Goal: Check status

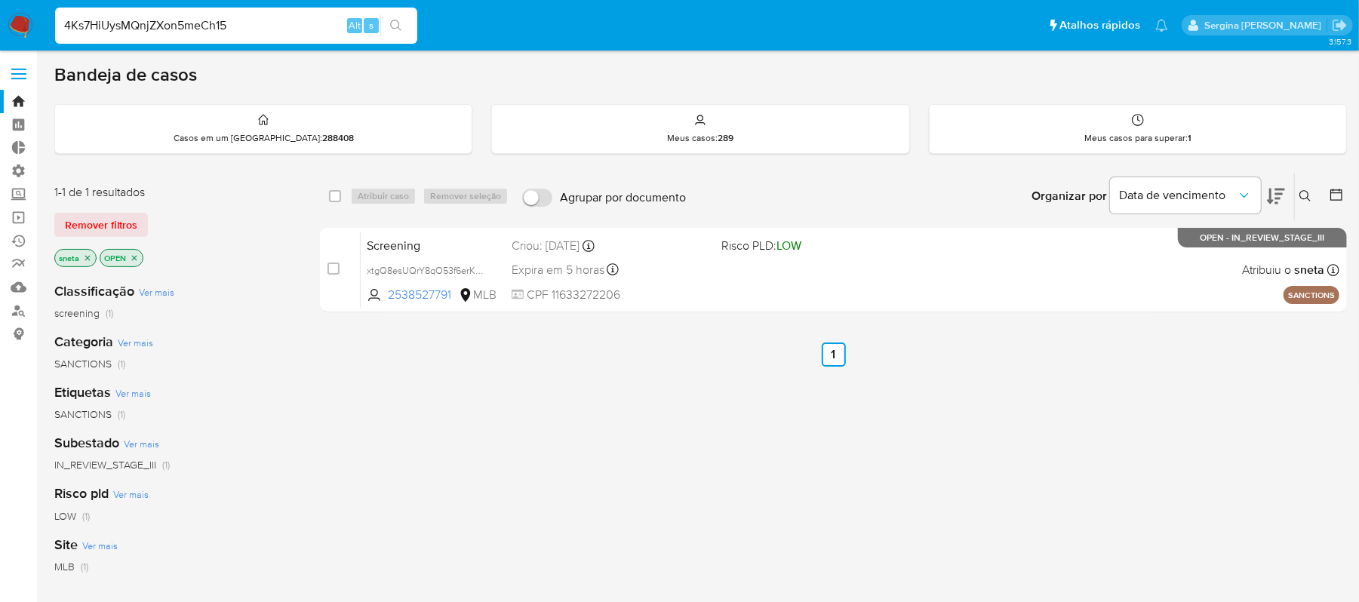
type input "4Ks7HiUysMQnjZXon5meCh15"
click at [395, 27] on icon "search-icon" at bounding box center [396, 26] width 12 height 12
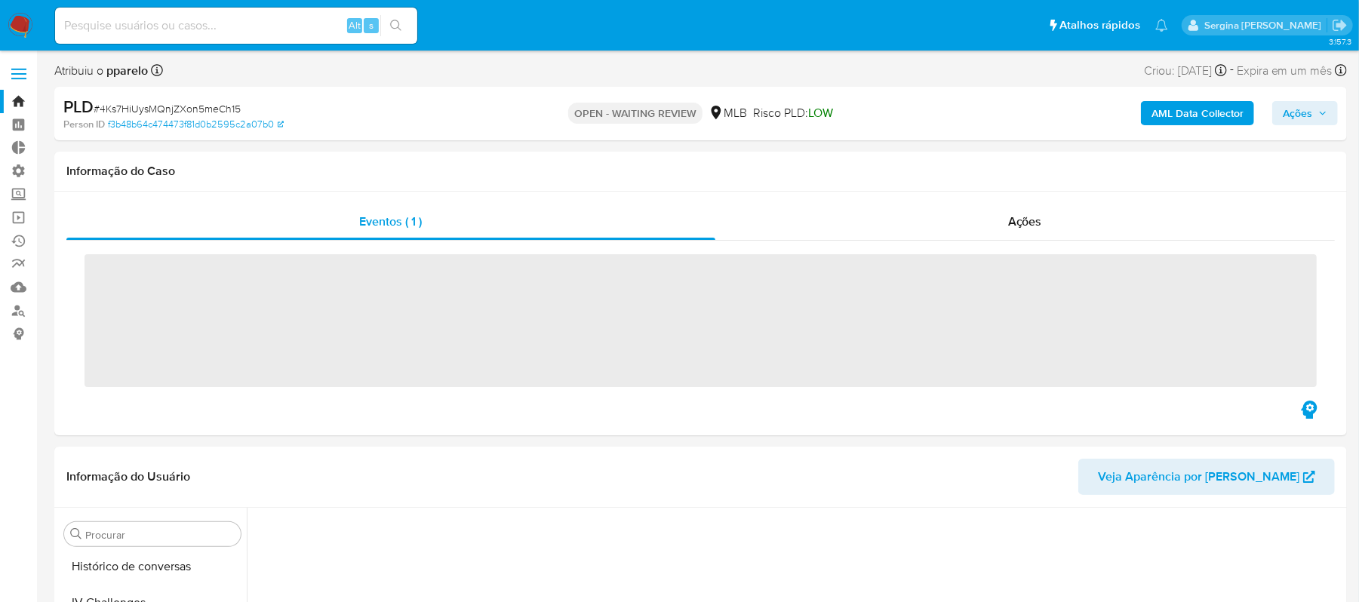
scroll to position [710, 0]
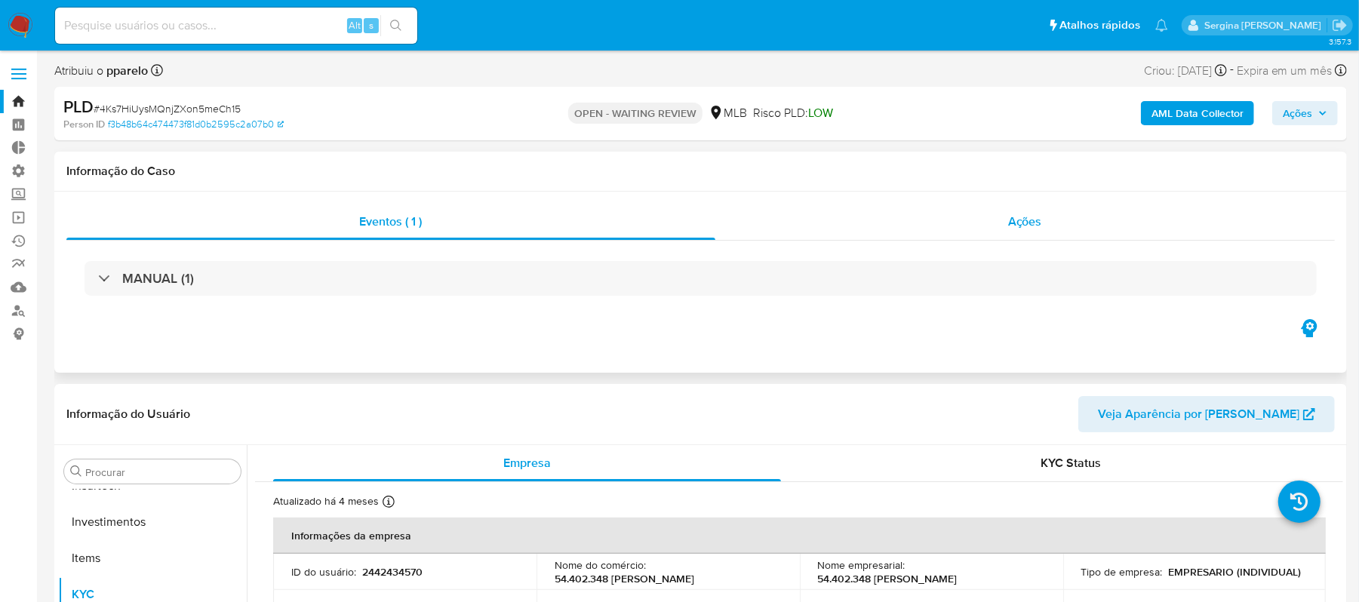
click at [1041, 221] on span "Ações" at bounding box center [1025, 221] width 34 height 17
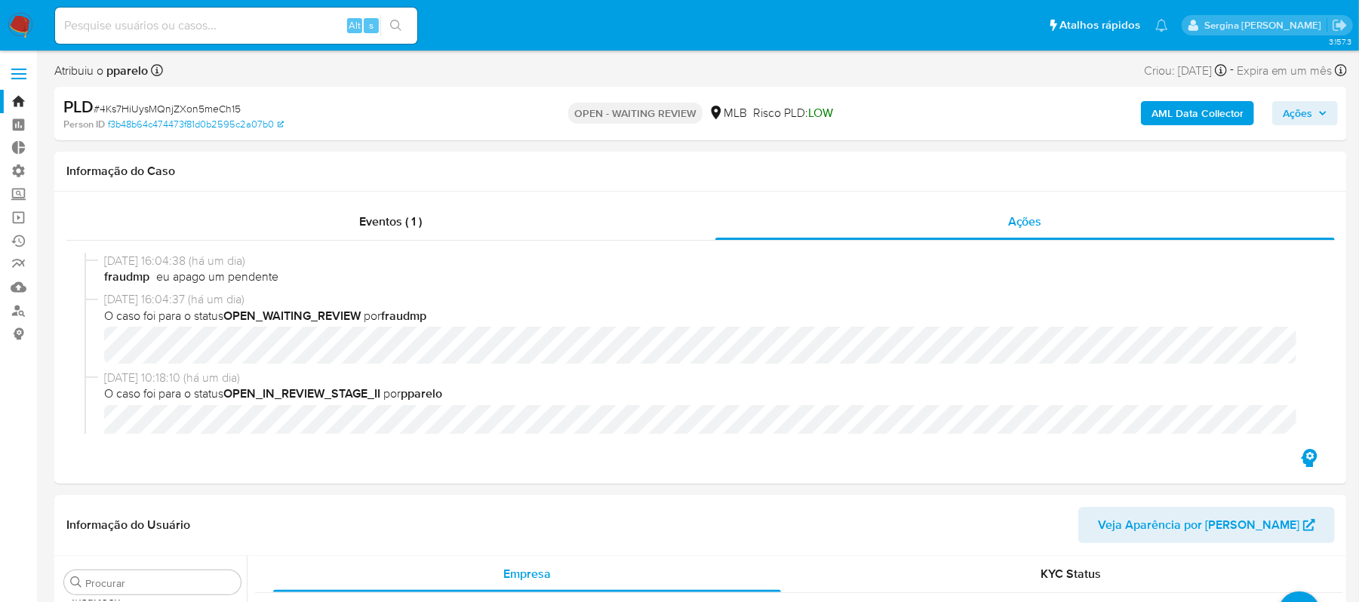
select select "10"
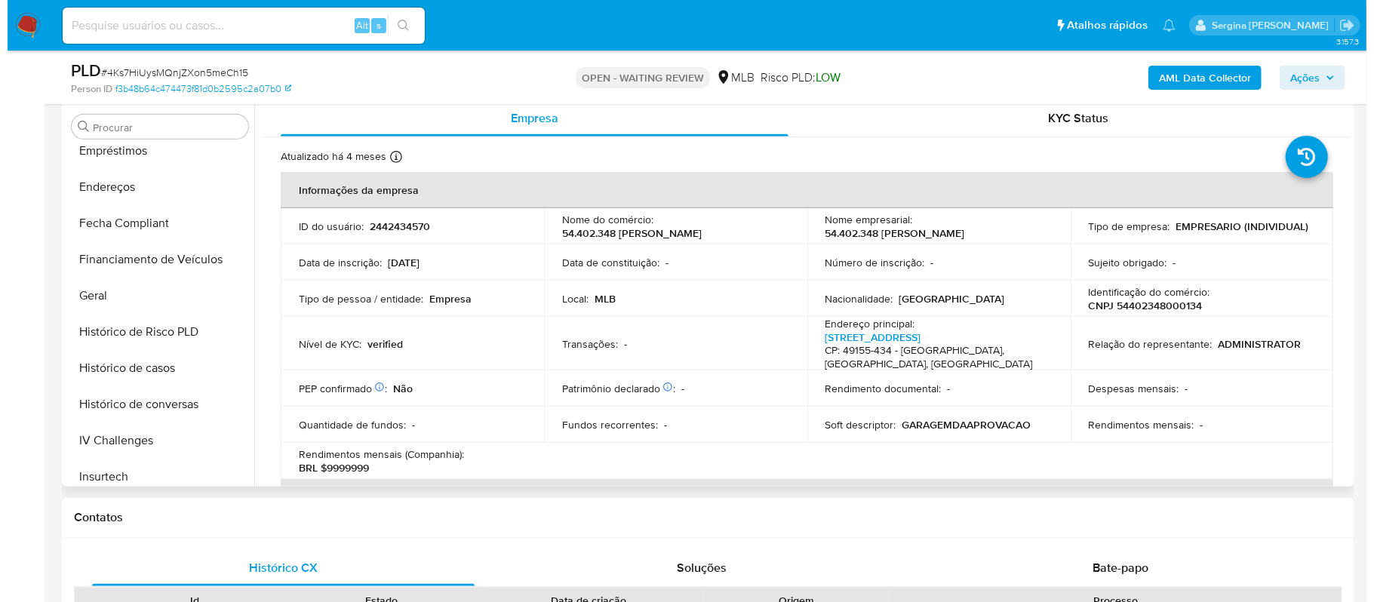
scroll to position [308, 0]
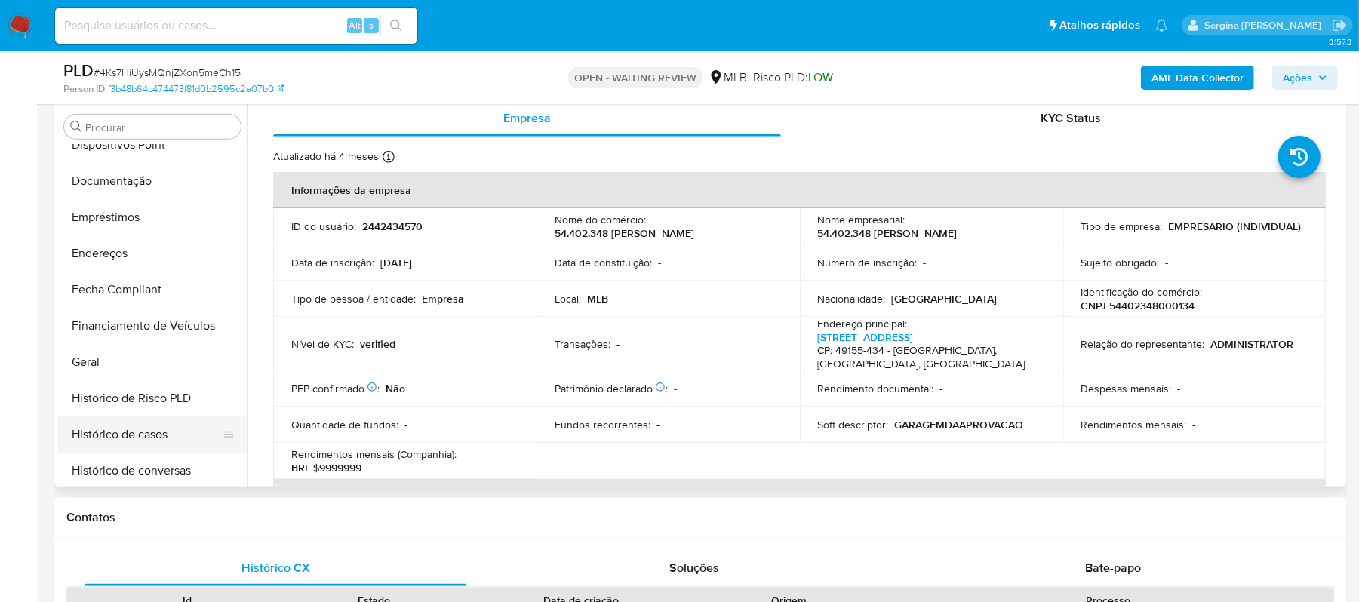
click at [152, 432] on button "Histórico de casos" at bounding box center [146, 434] width 177 height 36
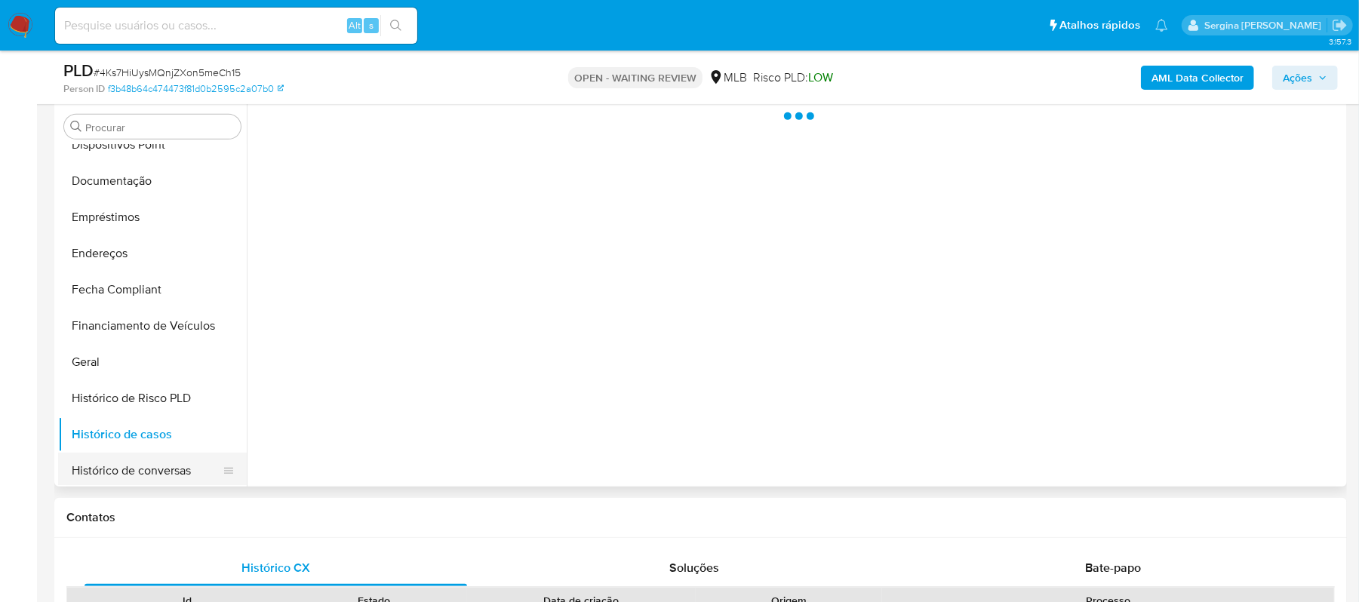
click at [161, 465] on button "Histórico de conversas" at bounding box center [146, 471] width 177 height 36
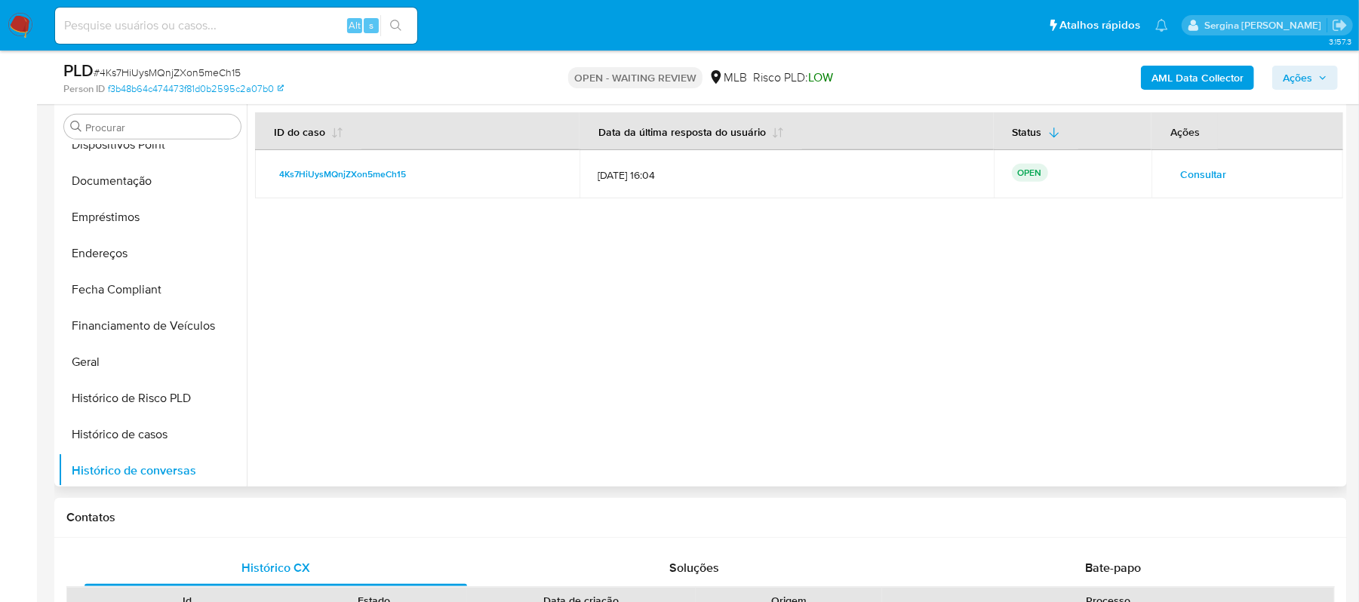
click at [1196, 177] on span "Consultar" at bounding box center [1203, 174] width 46 height 21
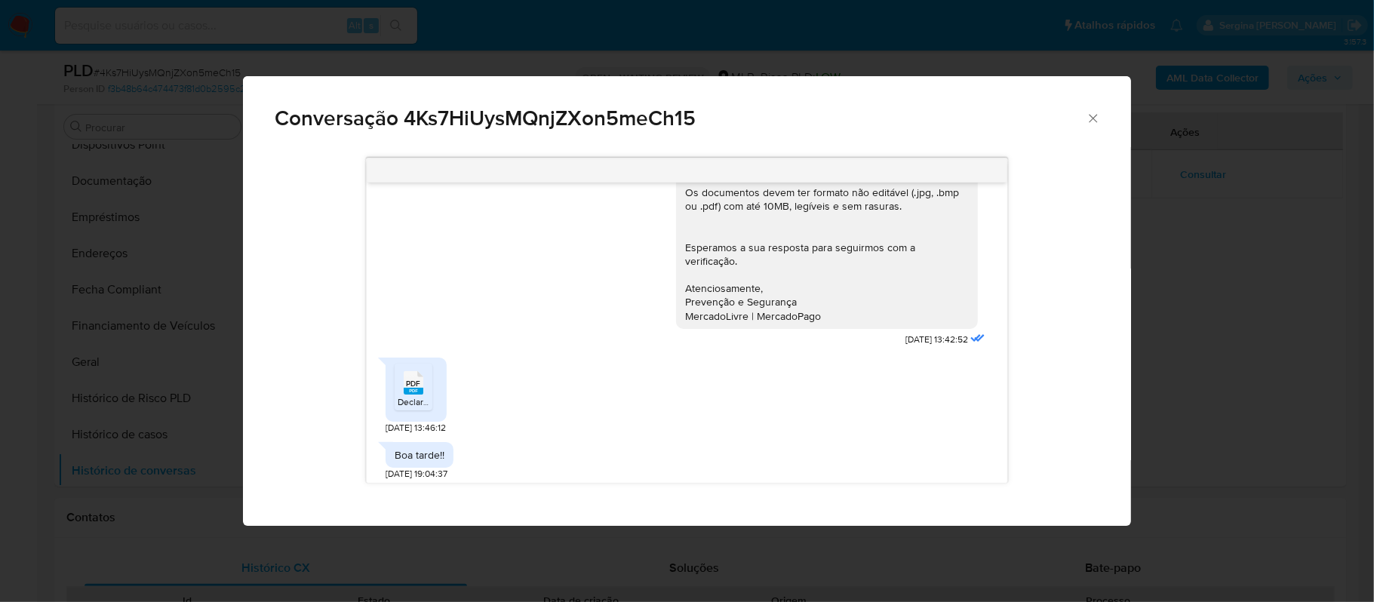
scroll to position [347, 0]
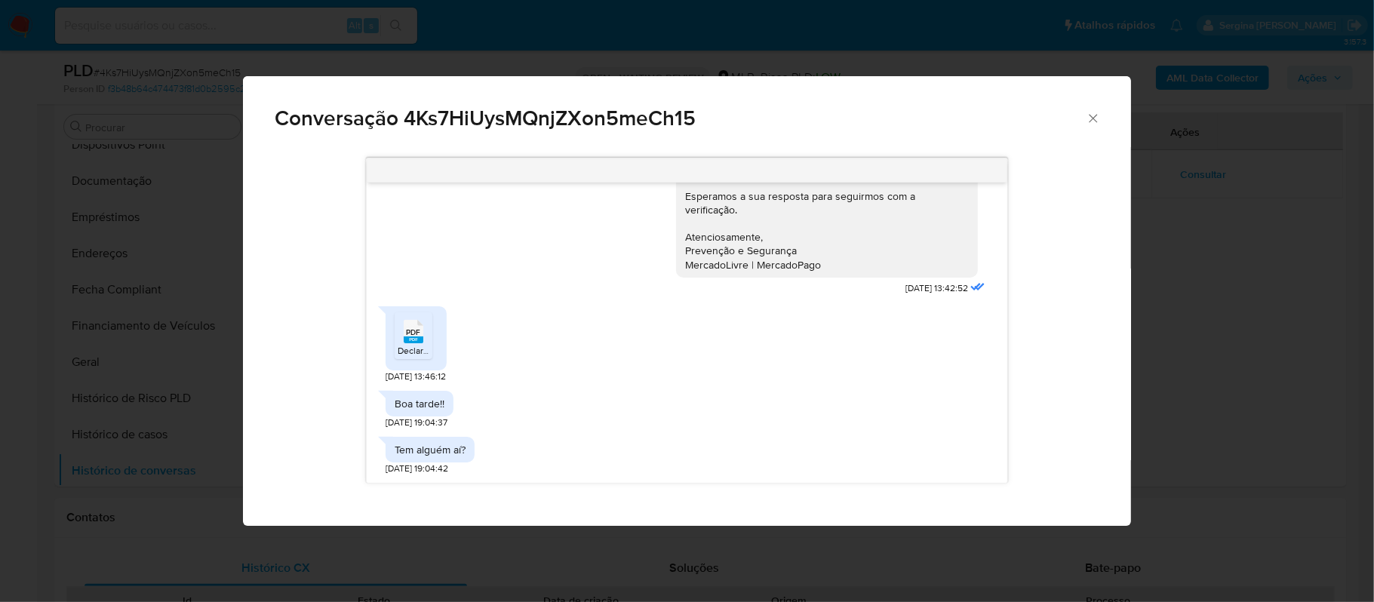
click at [410, 341] on rect "Comunicación" at bounding box center [414, 339] width 20 height 7
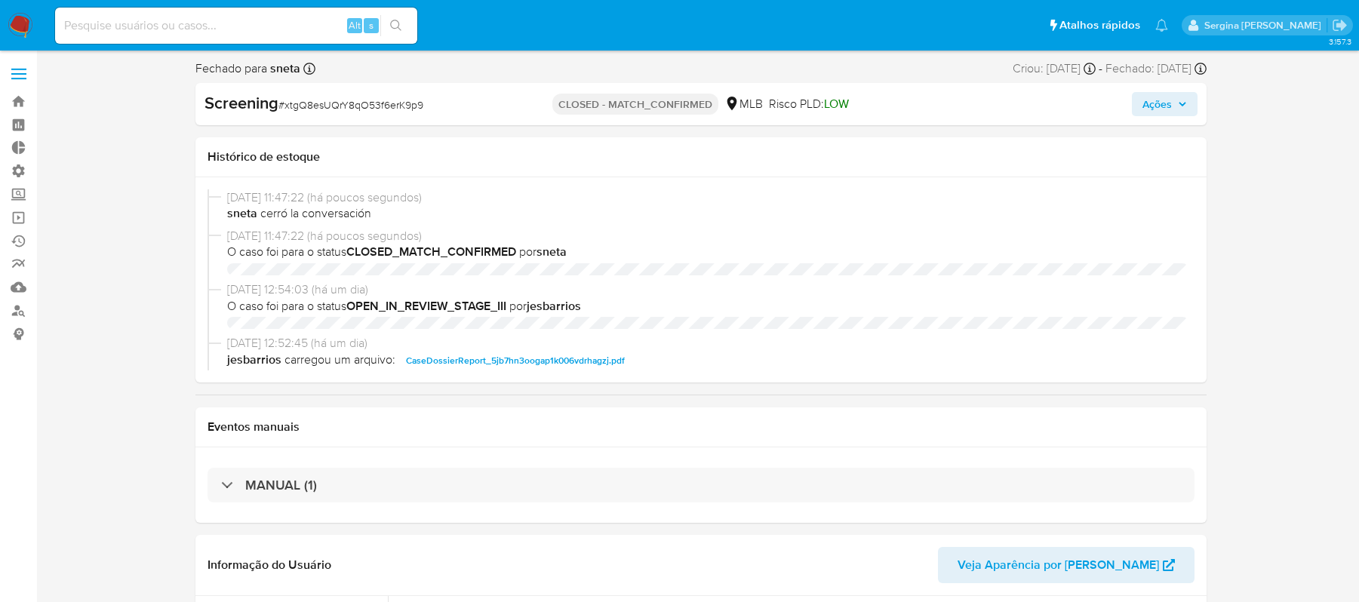
select select "10"
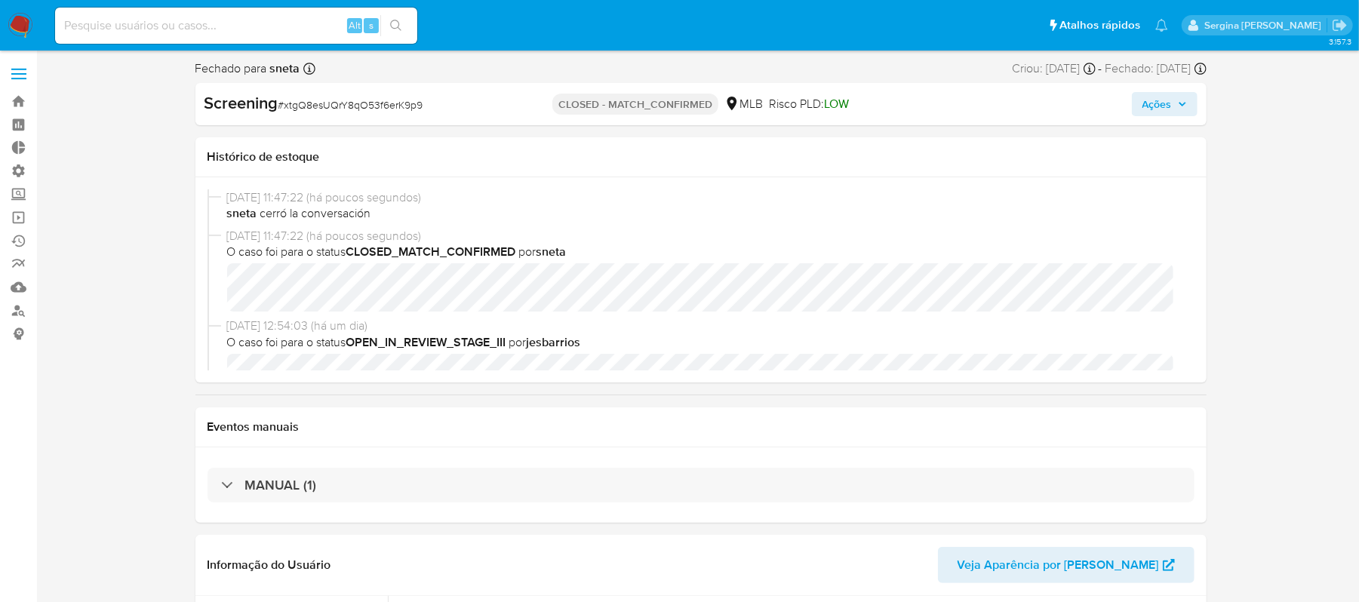
scroll to position [710, 0]
